Goal: Transaction & Acquisition: Purchase product/service

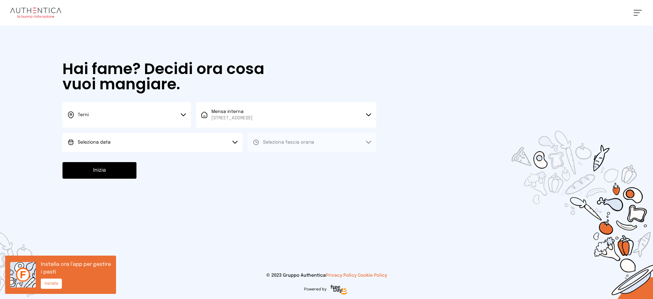
click at [212, 148] on button "Seleziona data" at bounding box center [153, 142] width 180 height 19
click at [218, 159] on li "[DATE], [DATE]" at bounding box center [153, 160] width 180 height 17
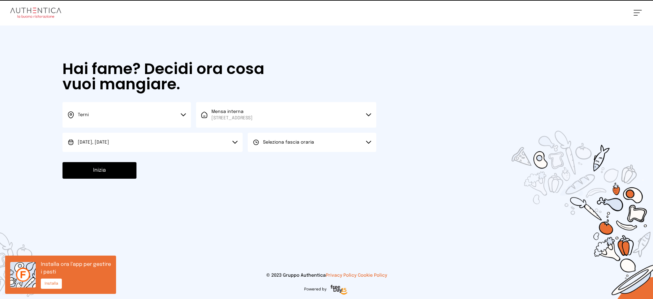
click at [292, 148] on button "Seleziona fascia oraria" at bounding box center [312, 142] width 129 height 19
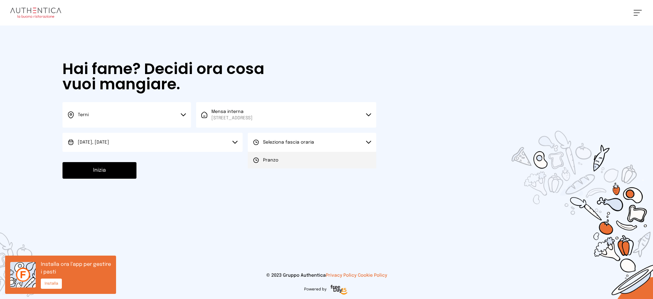
click at [297, 156] on li "Pranzo" at bounding box center [312, 160] width 129 height 17
click at [128, 165] on button "Inizia" at bounding box center [100, 170] width 74 height 17
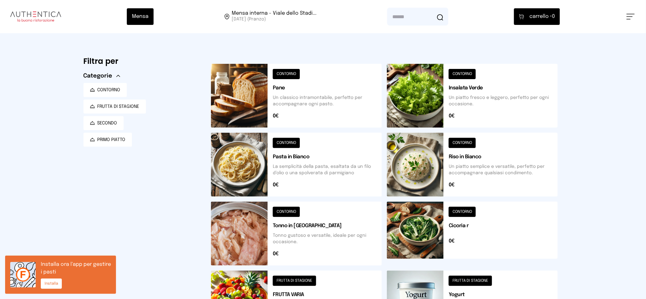
click at [632, 11] on div "Mensa Mensa interna - Viale dello Stadi... [DATE] ([GEOGRAPHIC_DATA]) [GEOGRAPH…" at bounding box center [323, 16] width 646 height 33
click at [625, 20] on div "Mensa Mensa interna - Viale dello Stadi... [DATE] ([GEOGRAPHIC_DATA]) [GEOGRAPH…" at bounding box center [323, 16] width 646 height 33
click at [627, 17] on button at bounding box center [631, 17] width 8 height 6
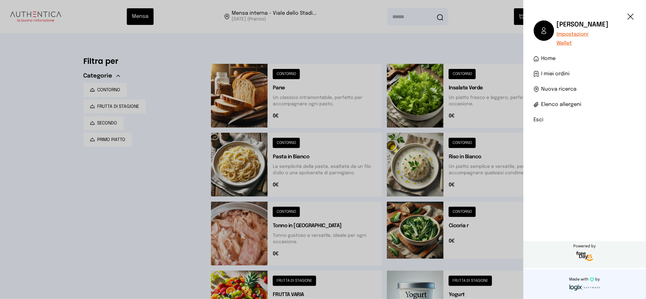
click at [553, 74] on span "I miei ordini" at bounding box center [556, 74] width 28 height 8
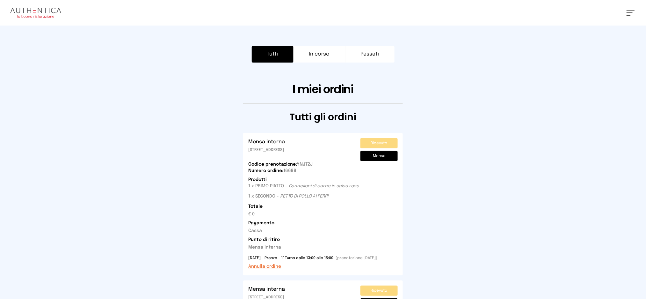
click at [278, 264] on button "Annulla ordine" at bounding box center [264, 266] width 33 height 6
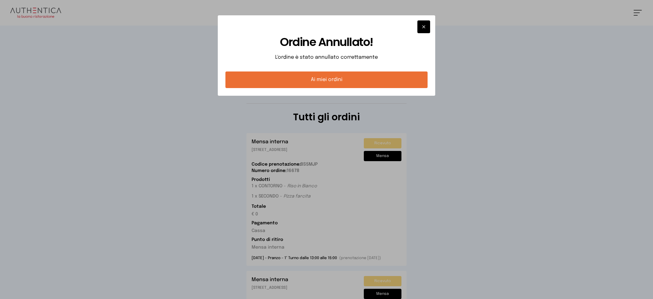
click at [428, 27] on button "button" at bounding box center [423, 26] width 13 height 13
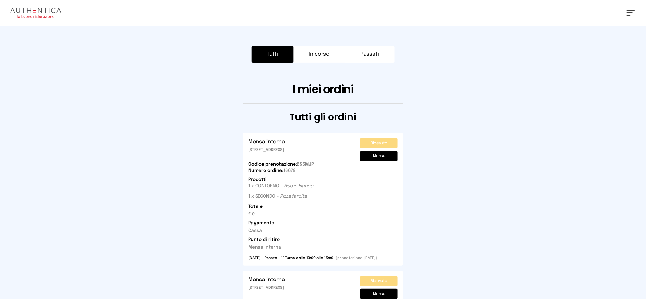
click at [628, 13] on span at bounding box center [630, 12] width 6 height 1
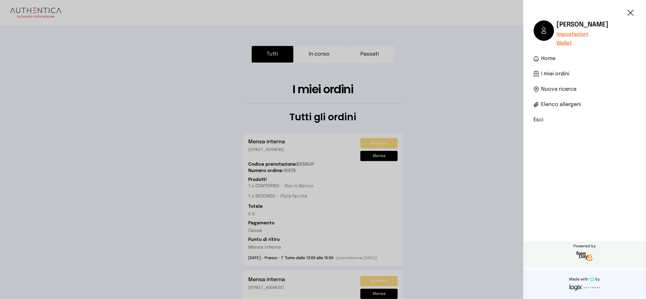
click at [550, 57] on span "Home" at bounding box center [549, 59] width 14 height 8
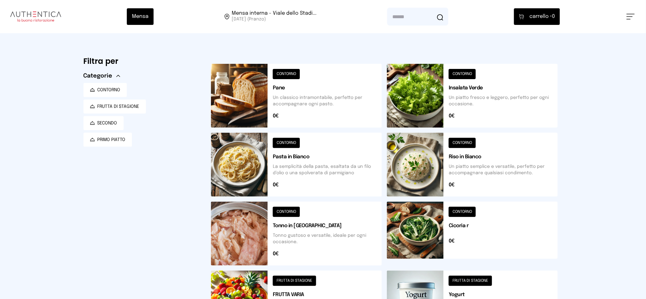
scroll to position [223, 0]
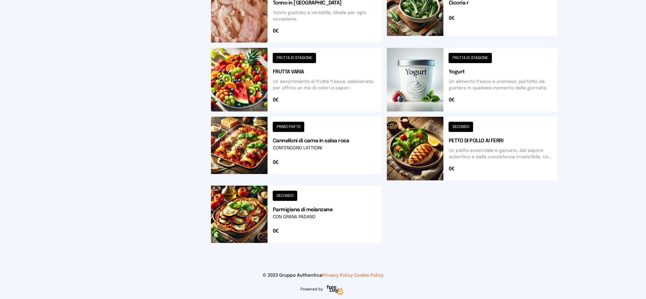
click at [344, 151] on button at bounding box center [296, 149] width 171 height 64
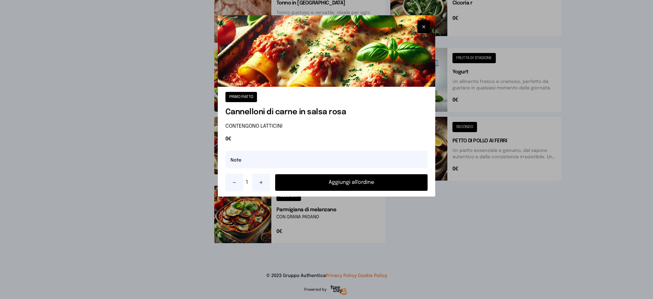
click at [335, 181] on button "Aggiungi all'ordine" at bounding box center [351, 182] width 153 height 17
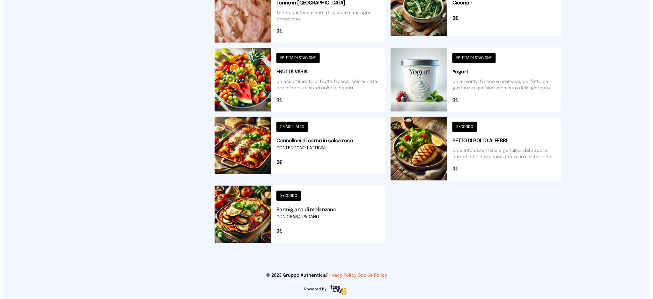
scroll to position [0, 0]
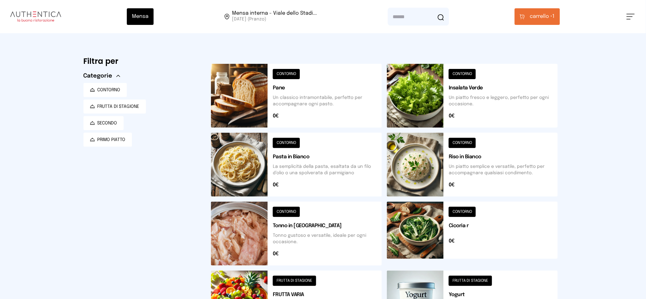
click at [547, 13] on span "carrello •" at bounding box center [541, 17] width 23 height 8
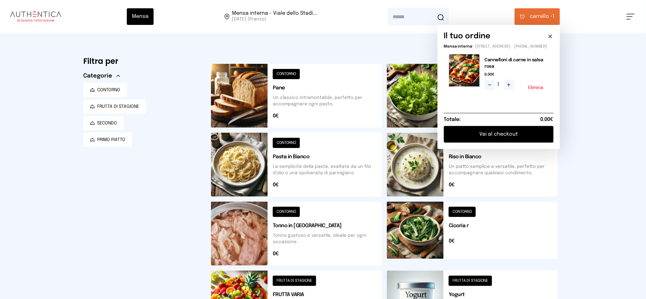
click at [484, 137] on button "Vai al checkout" at bounding box center [499, 134] width 110 height 17
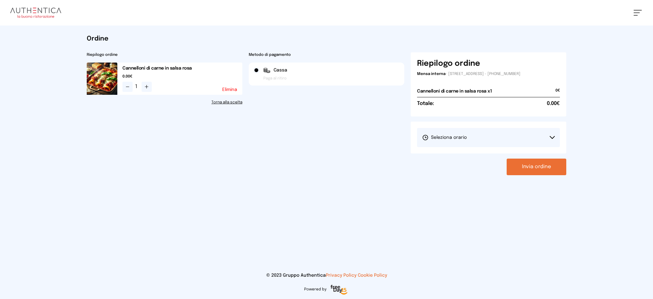
click at [511, 132] on button "Seleziona orario" at bounding box center [488, 137] width 143 height 19
click at [484, 151] on li "1° Turno (13:00 - 15:00)" at bounding box center [488, 155] width 143 height 17
click at [543, 164] on button "Invia ordine" at bounding box center [537, 166] width 60 height 17
